Goal: Information Seeking & Learning: Learn about a topic

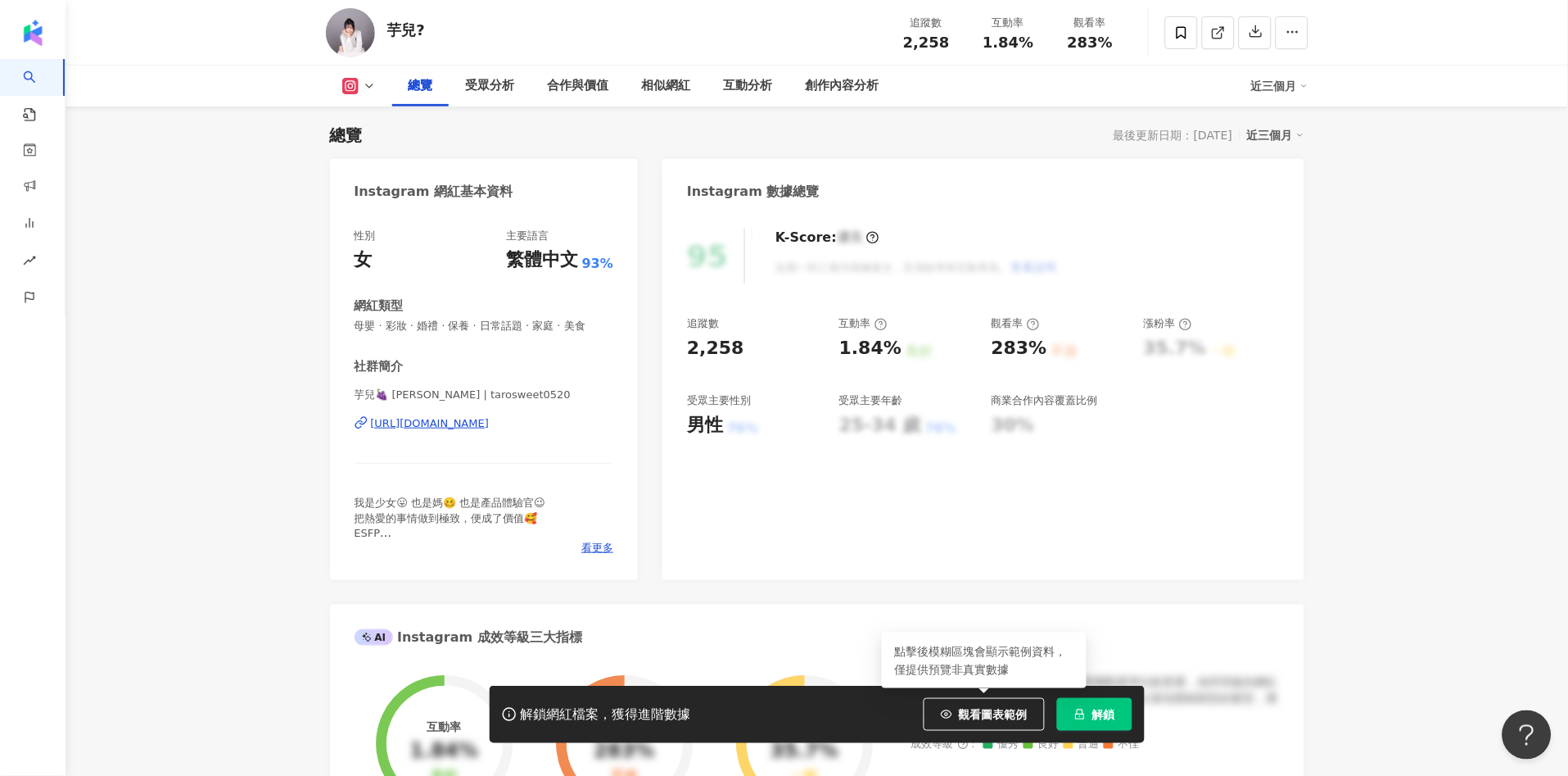
drag, startPoint x: 989, startPoint y: 702, endPoint x: 958, endPoint y: 648, distance: 62.3
click at [989, 702] on button "觀看圖表範例" at bounding box center [983, 714] width 121 height 33
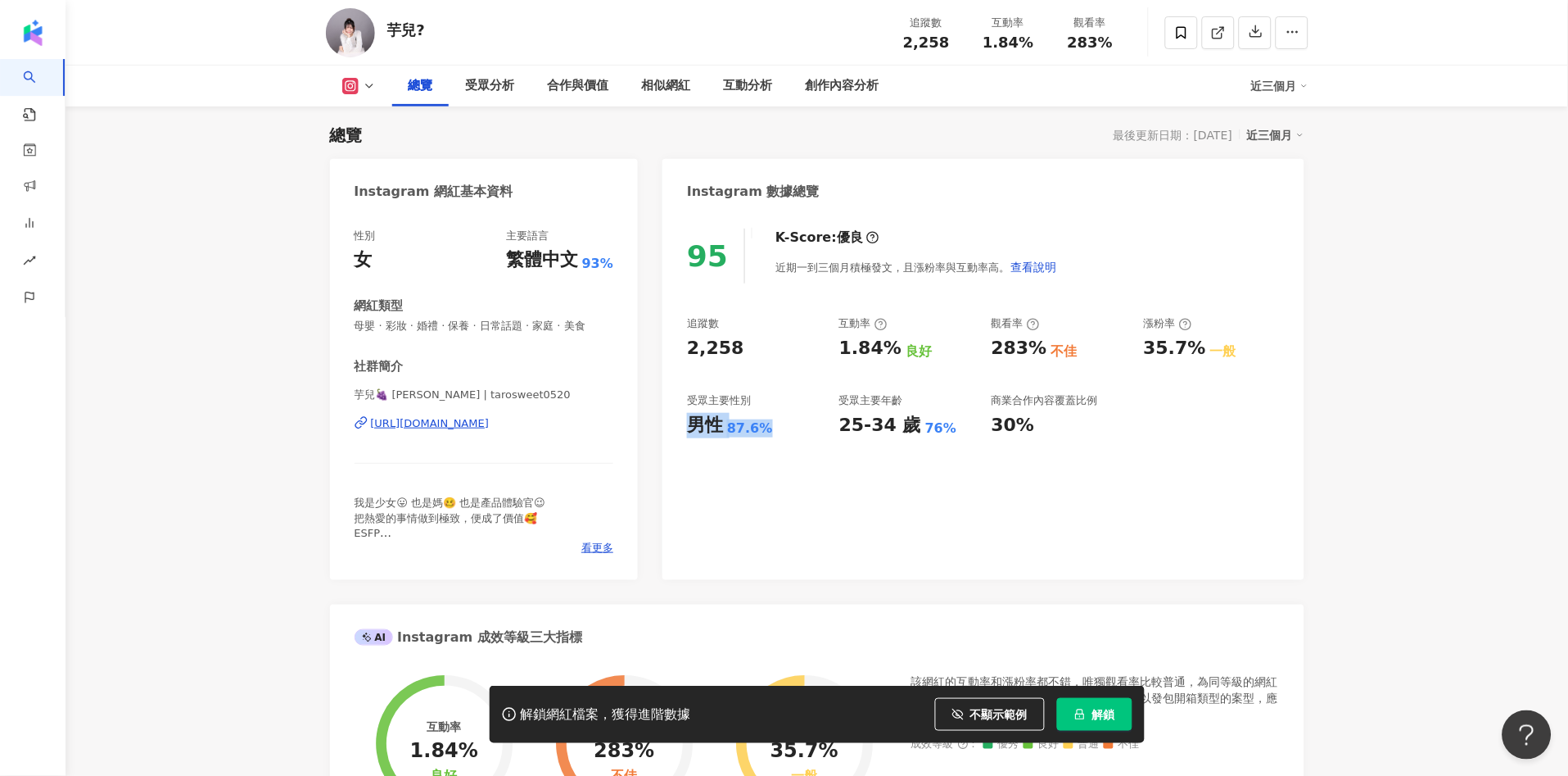
drag, startPoint x: 686, startPoint y: 421, endPoint x: 764, endPoint y: 422, distance: 78.0
click at [770, 424] on div "95 K-Score : 優良 近期一到三個月積極發文，且漲粉率與互動率高。 查看說明 追蹤數 2,258 互動率 1.84% 良好 觀看率 283% 不佳 …" at bounding box center [983, 396] width 641 height 367
copy div "男性 87.6%"
drag, startPoint x: 833, startPoint y: 350, endPoint x: 901, endPoint y: 338, distance: 69.1
click at [897, 348] on div "追蹤數 2,258 互動率 1.84% 良好 觀看率 283% 不佳 漲粉率 35.7% 一般 受眾主要性別 男性 87.6% 受眾主要年齡 25-34 歲 …" at bounding box center [983, 376] width 592 height 122
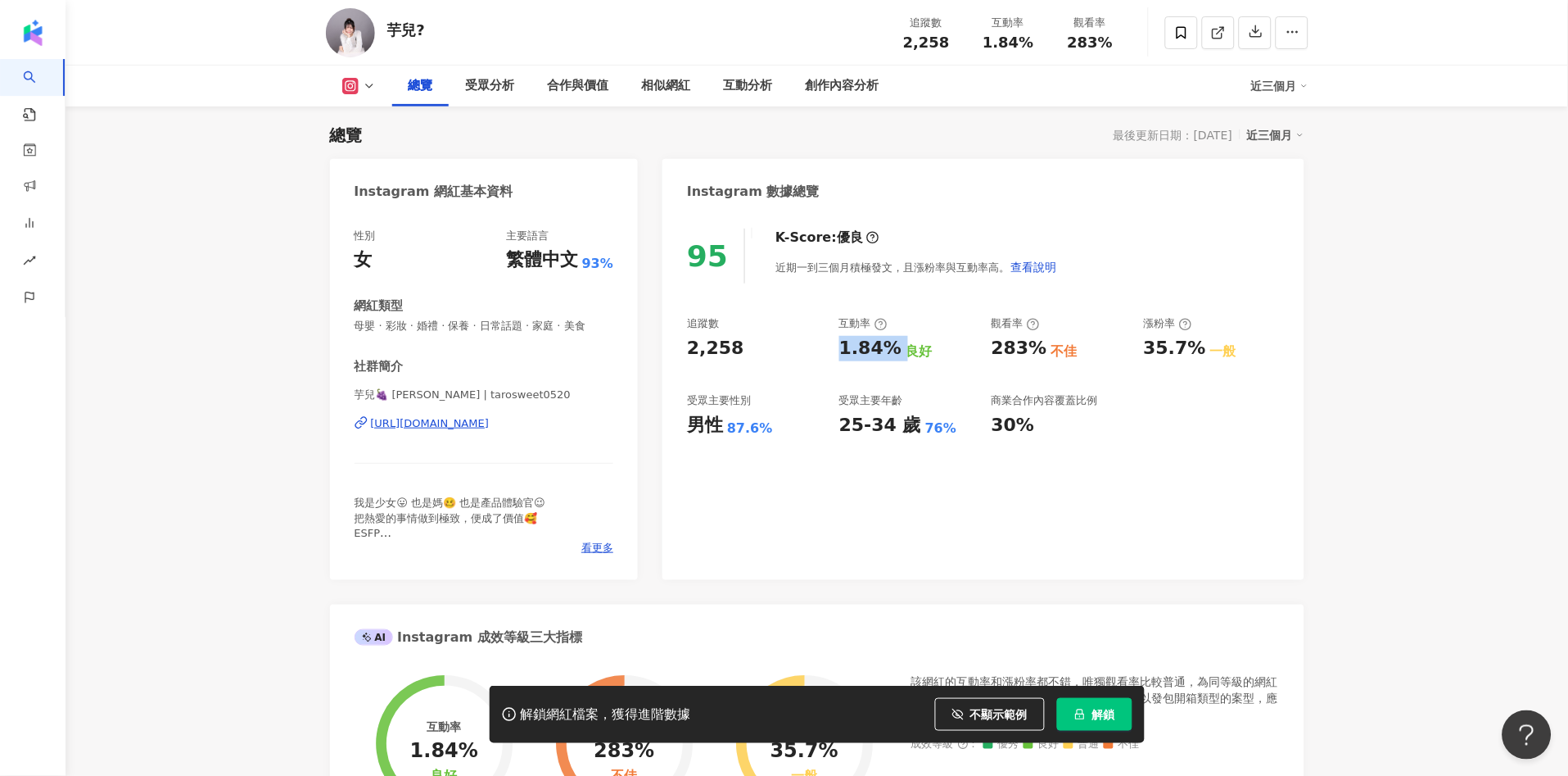
copy div "1.84%"
drag, startPoint x: 985, startPoint y: 345, endPoint x: 1031, endPoint y: 349, distance: 46.2
click at [1031, 349] on div "追蹤數 2,258 互動率 1.84% 良好 觀看率 283% 不佳 漲粉率 35.7% 一般 受眾主要性別 男性 87.6% 受眾主要年齡 25-34 歲 …" at bounding box center [983, 376] width 592 height 122
copy div "283%"
click at [732, 69] on div "互動分析" at bounding box center [749, 85] width 82 height 41
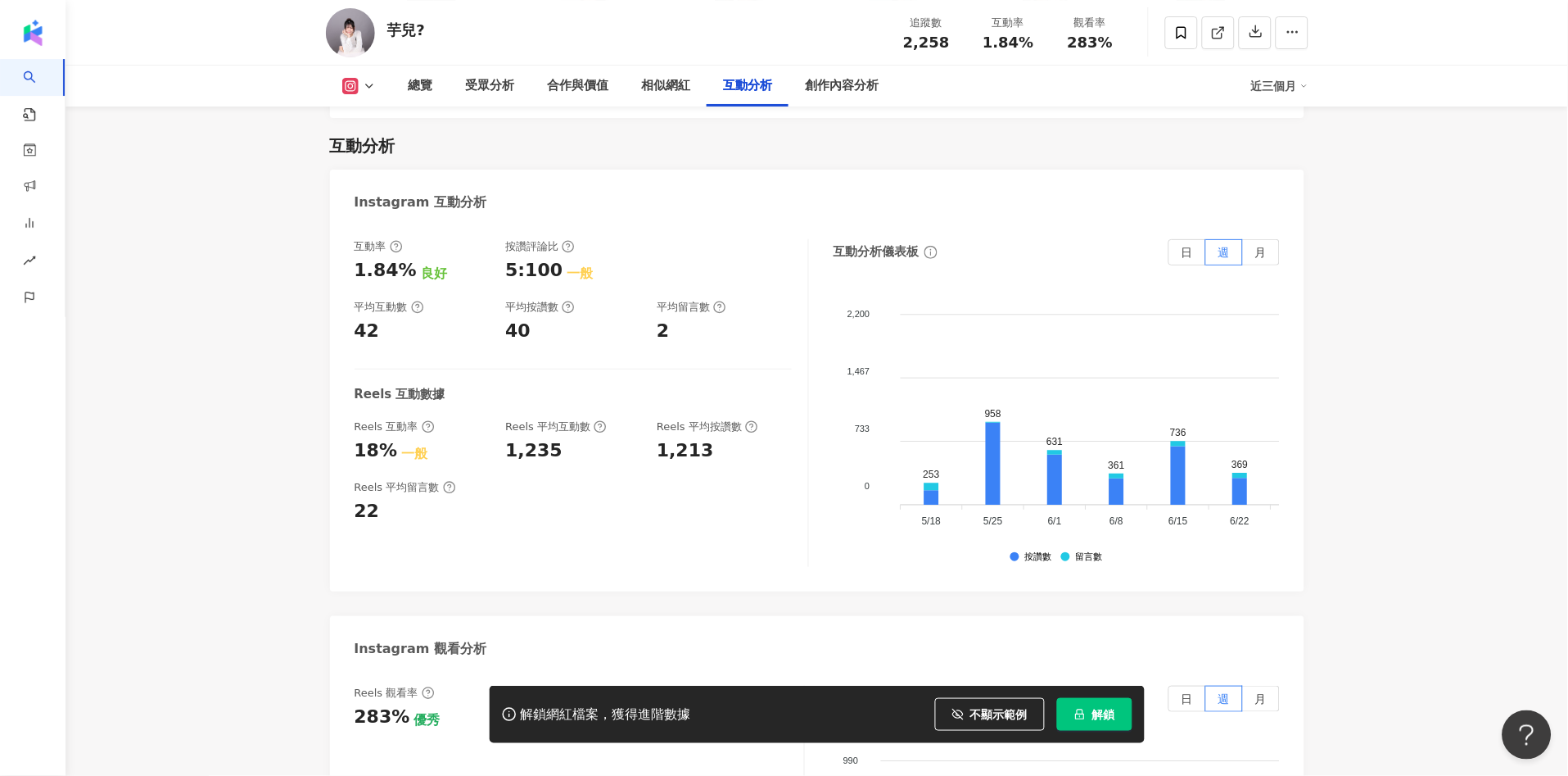
scroll to position [3366, 0]
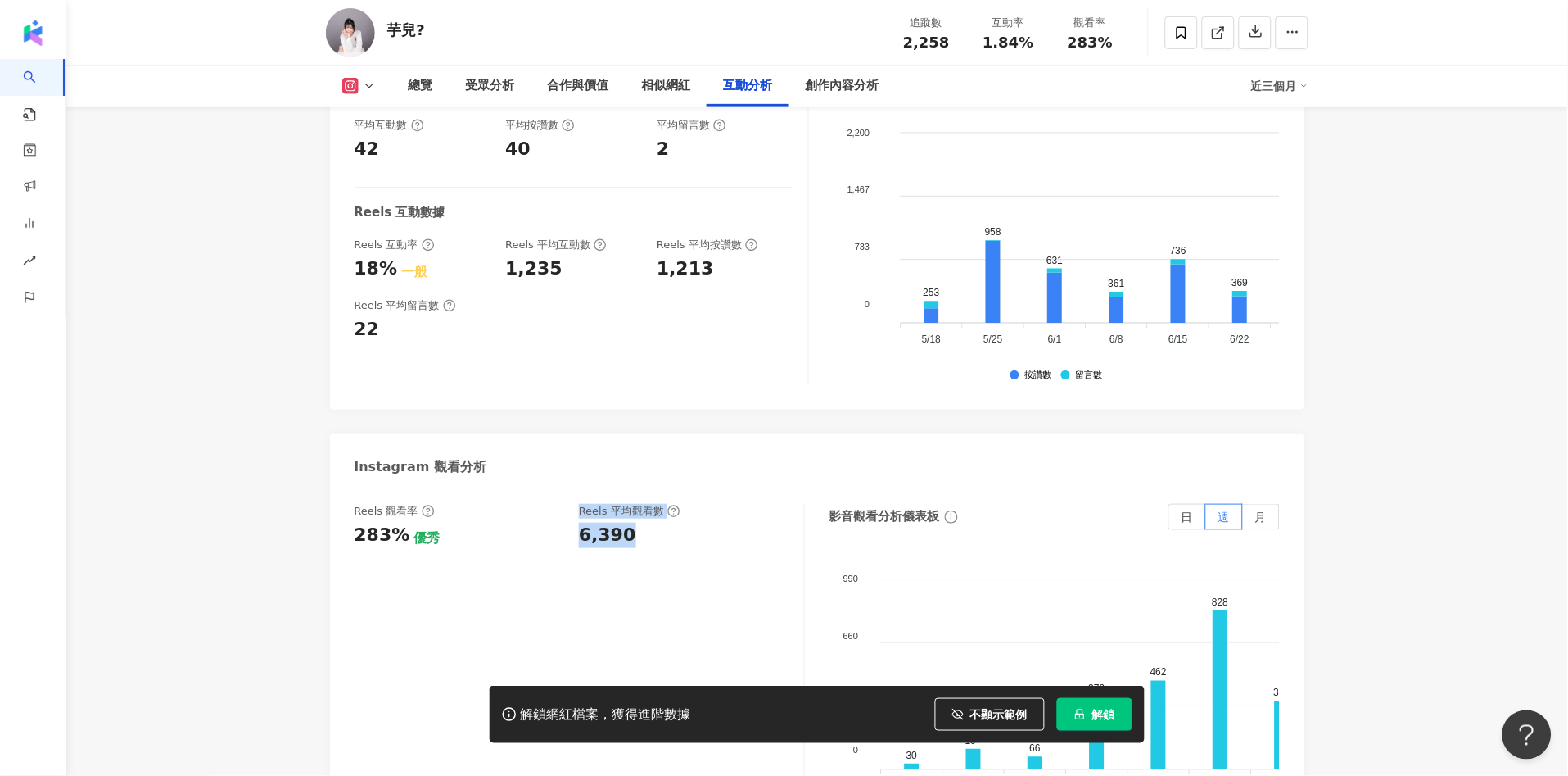
drag, startPoint x: 569, startPoint y: 520, endPoint x: 617, endPoint y: 522, distance: 48.0
click at [623, 523] on div "Reels 觀看率 283% 優秀 Reels 平均觀看數 6,390" at bounding box center [571, 525] width 433 height 44
click at [613, 522] on div "6,390" at bounding box center [607, 535] width 57 height 26
drag, startPoint x: 577, startPoint y: 526, endPoint x: 835, endPoint y: 159, distance: 448.6
click at [629, 527] on div "Reels 觀看率 283% 優秀 Reels 平均觀看數 6,390" at bounding box center [571, 525] width 433 height 44
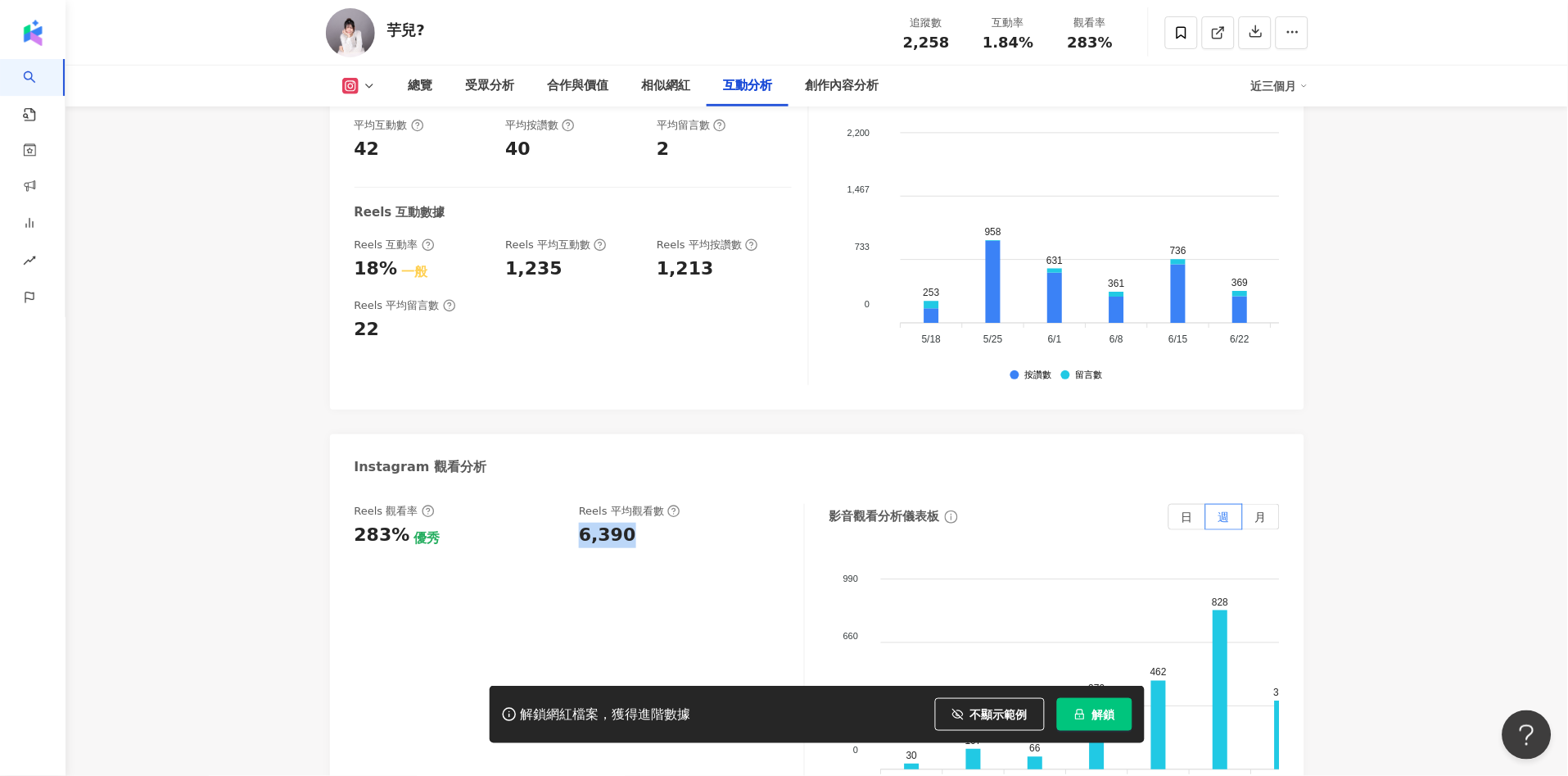
copy div "6,390"
